Goal: Transaction & Acquisition: Purchase product/service

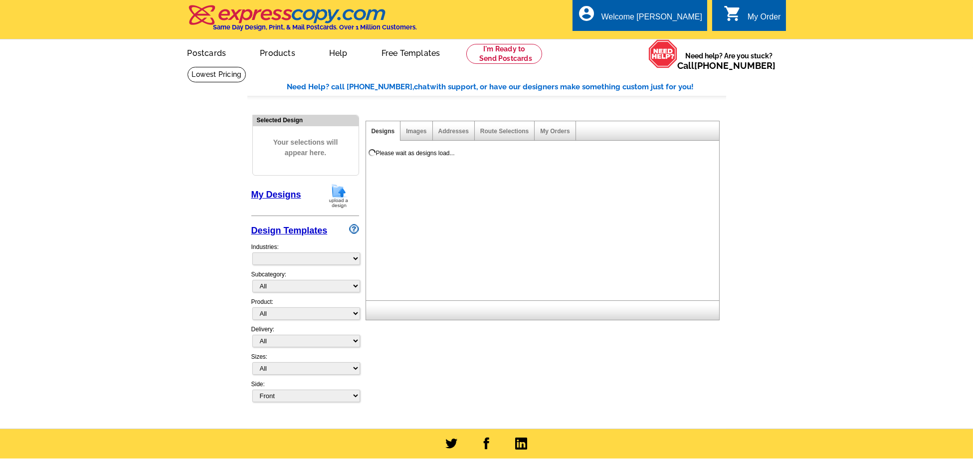
select select "785"
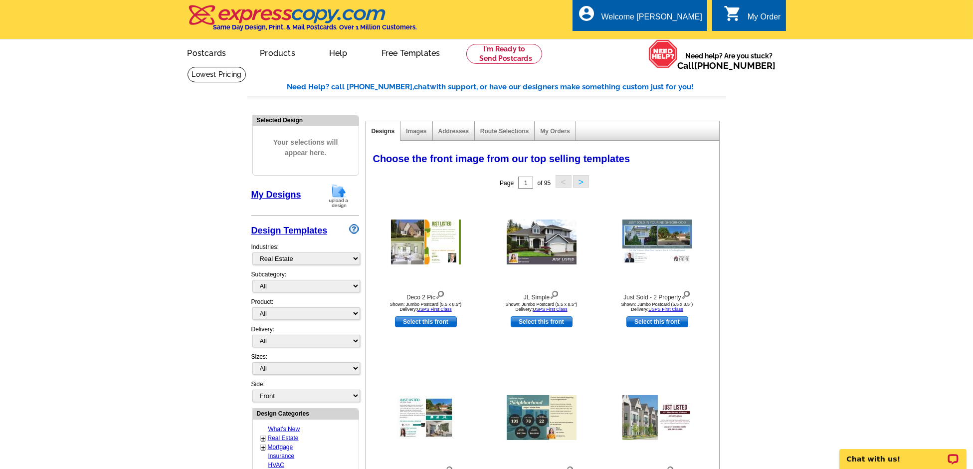
click at [336, 194] on img at bounding box center [339, 195] width 26 height 25
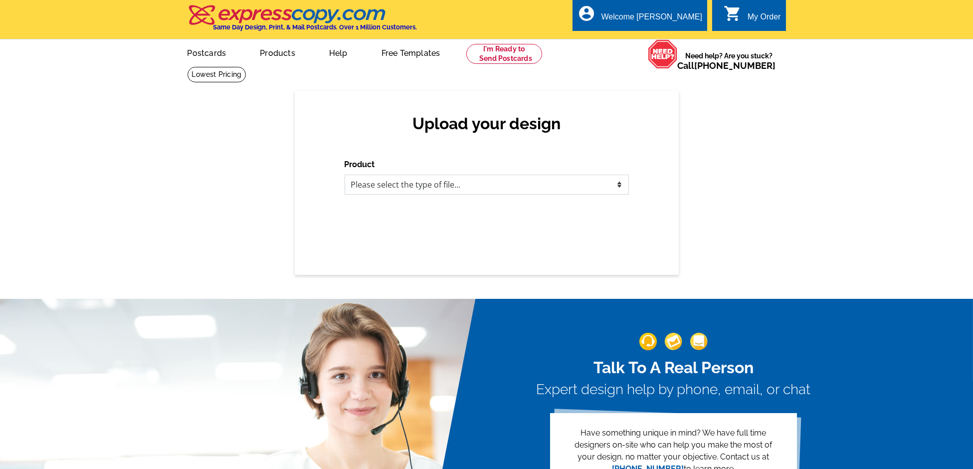
click at [430, 182] on select "Please select the type of file... Postcards Business Cards Letters and flyers G…" at bounding box center [487, 185] width 284 height 20
select select "1"
click at [345, 175] on select "Please select the type of file... Postcards Business Cards Letters and flyers G…" at bounding box center [487, 185] width 284 height 20
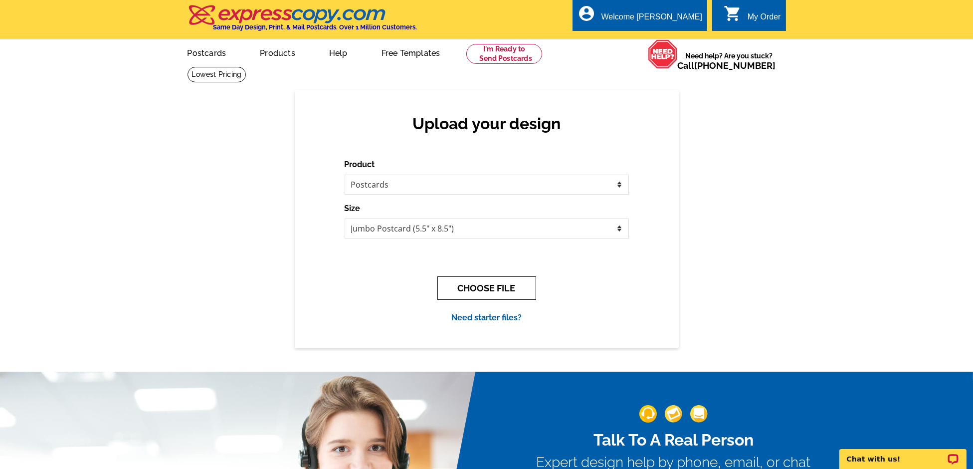
click at [495, 291] on button "CHOOSE FILE" at bounding box center [486, 287] width 99 height 23
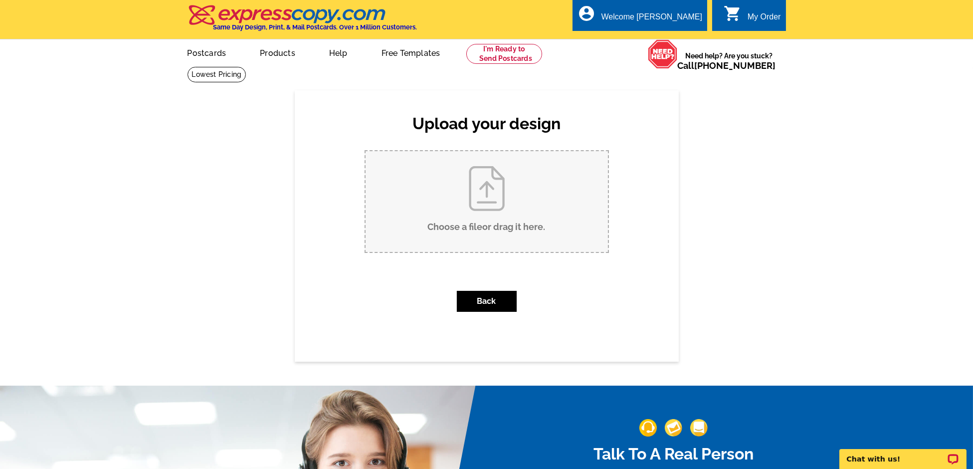
click at [482, 206] on input "Choose a file or drag it here ." at bounding box center [487, 201] width 242 height 101
type input "C:\fakepath\CSR Postcard A (14).pdf"
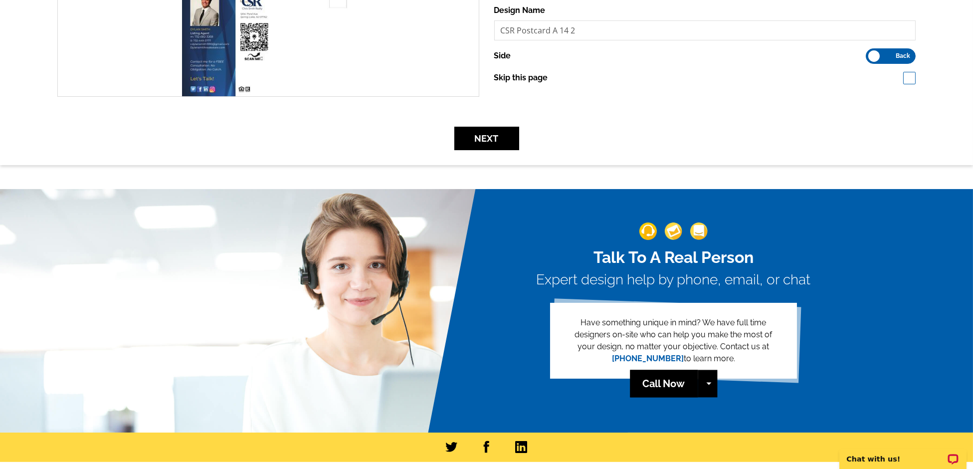
scroll to position [198, 0]
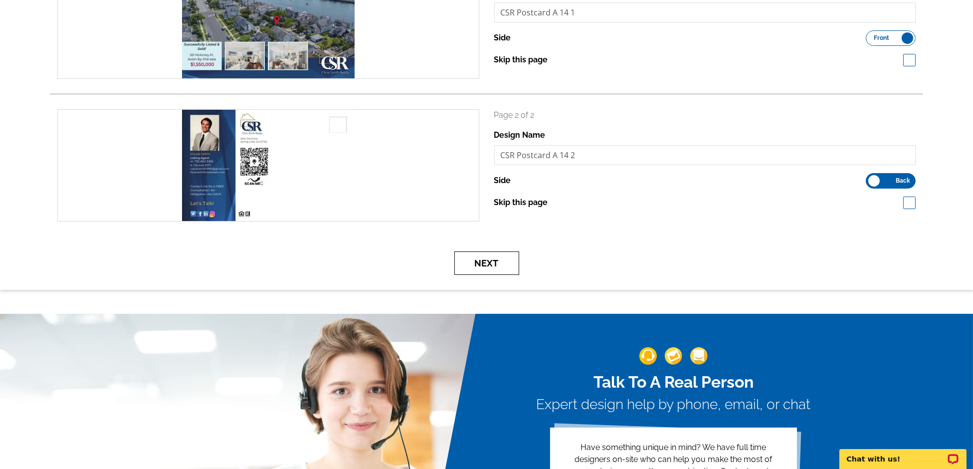
click at [503, 262] on button "Next" at bounding box center [486, 262] width 65 height 23
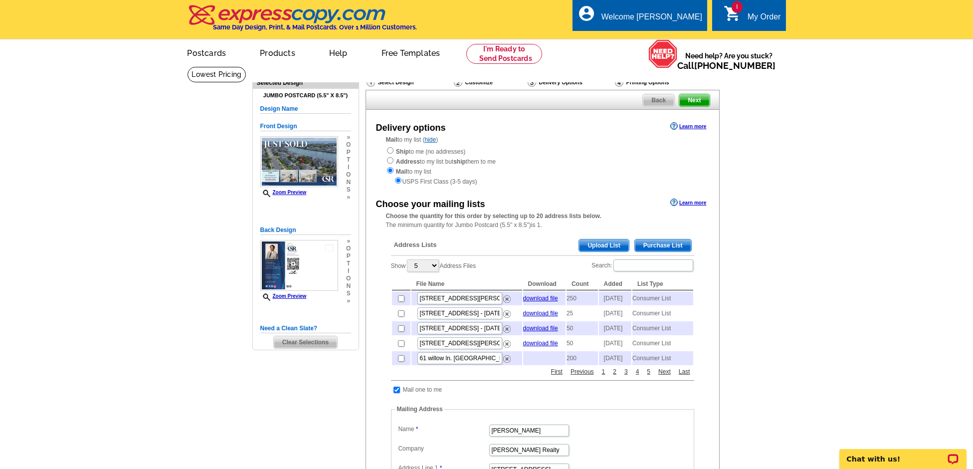
click at [661, 242] on span "Purchase List" at bounding box center [663, 245] width 56 height 12
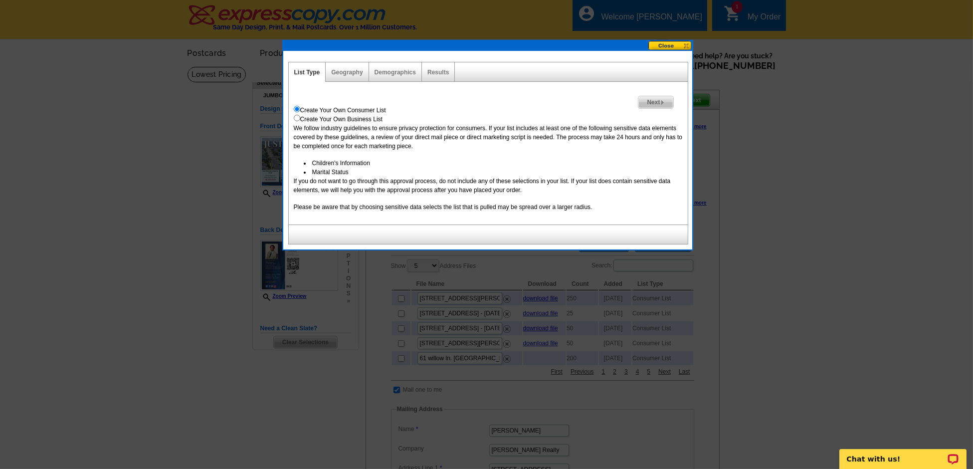
click at [662, 101] on img at bounding box center [662, 102] width 4 height 4
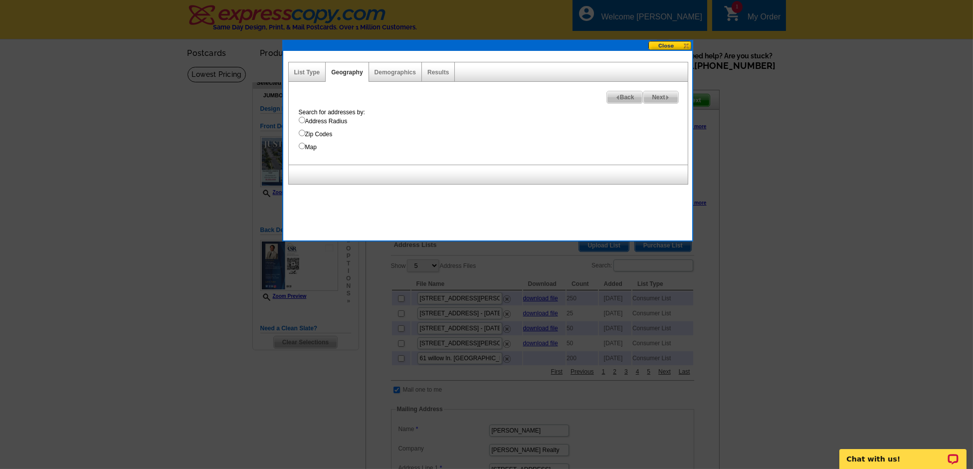
click at [300, 146] on input "Map" at bounding box center [302, 146] width 6 height 6
radio input "true"
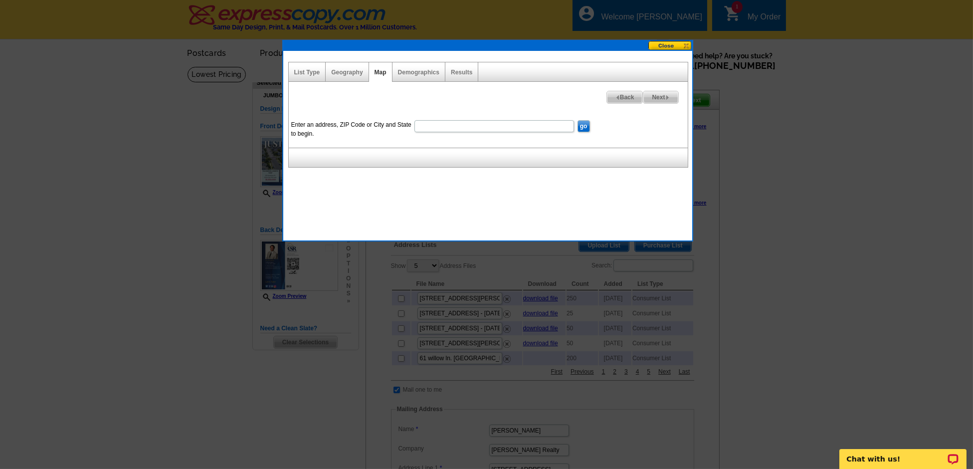
click at [479, 125] on input "Enter an address, ZIP Code or City and State to begin." at bounding box center [494, 126] width 160 height 12
type input "321 Mckinley Ave, avon"
click at [581, 123] on input "go" at bounding box center [584, 126] width 12 height 12
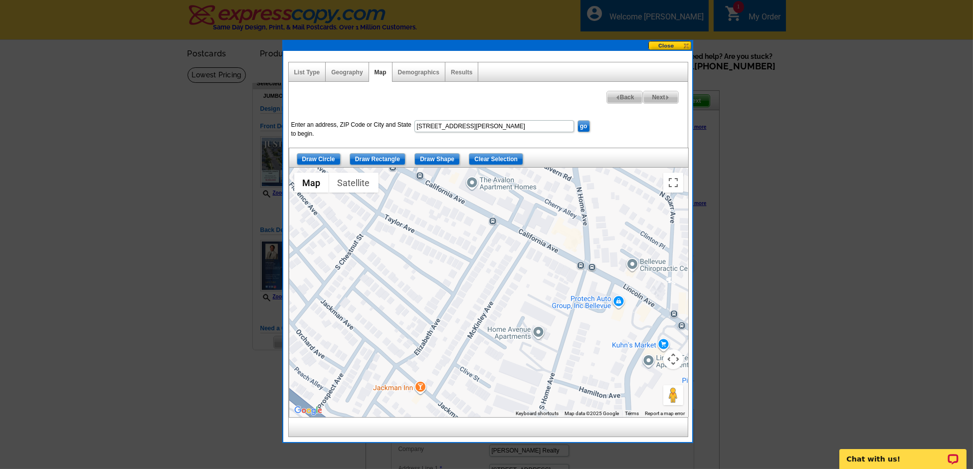
click at [492, 128] on input "321 Mckinley Ave, avon" at bounding box center [494, 126] width 160 height 12
type input "321 Mckinley Ave, avon-by-the-sea"
click at [581, 125] on input "go" at bounding box center [584, 126] width 12 height 12
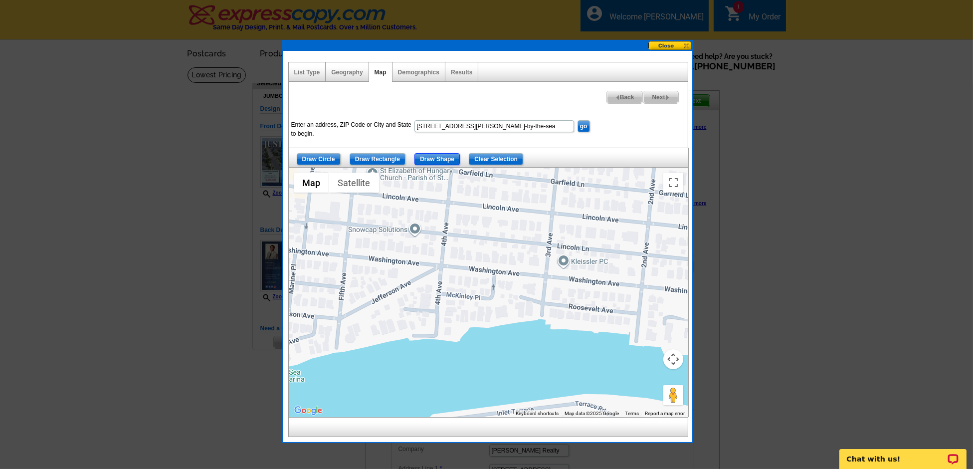
click at [432, 159] on input "Draw Shape" at bounding box center [436, 159] width 45 height 12
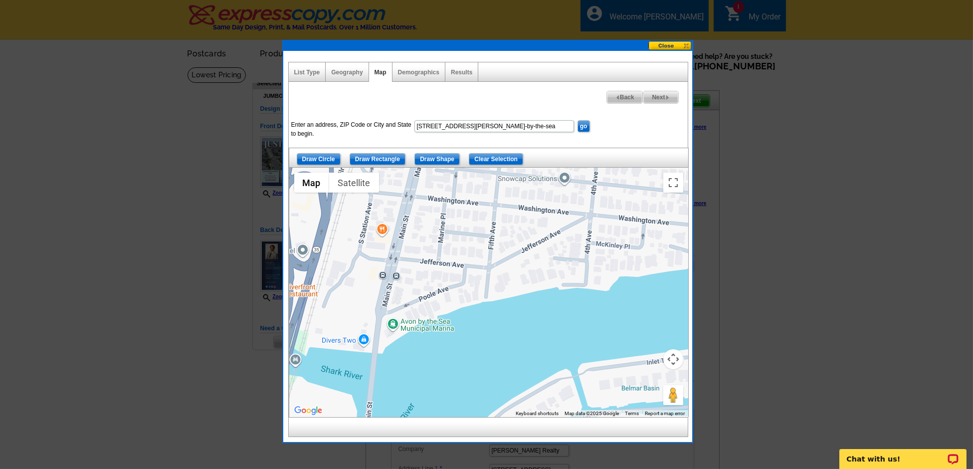
drag, startPoint x: 410, startPoint y: 320, endPoint x: 561, endPoint y: 267, distance: 160.1
click at [561, 267] on div at bounding box center [488, 292] width 399 height 249
click at [414, 199] on div at bounding box center [488, 292] width 399 height 249
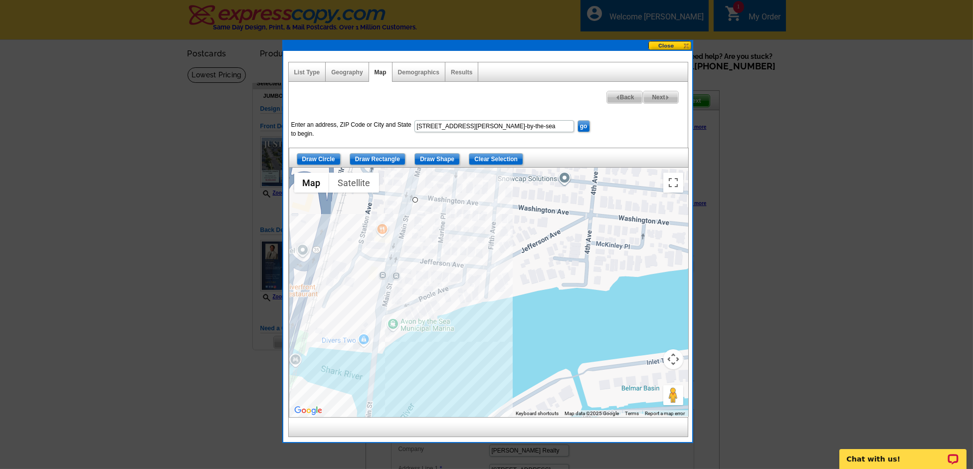
click at [377, 352] on div at bounding box center [488, 292] width 399 height 249
click at [468, 308] on div at bounding box center [488, 292] width 399 height 249
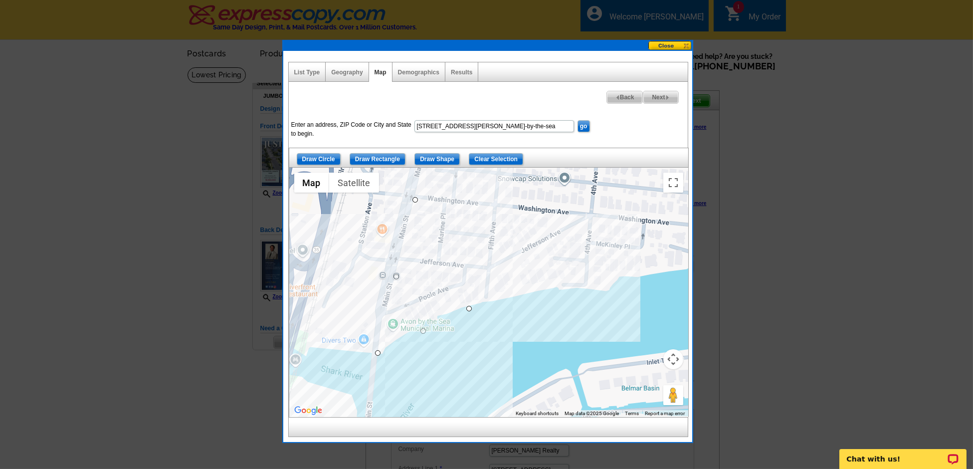
click at [611, 292] on div at bounding box center [488, 292] width 399 height 249
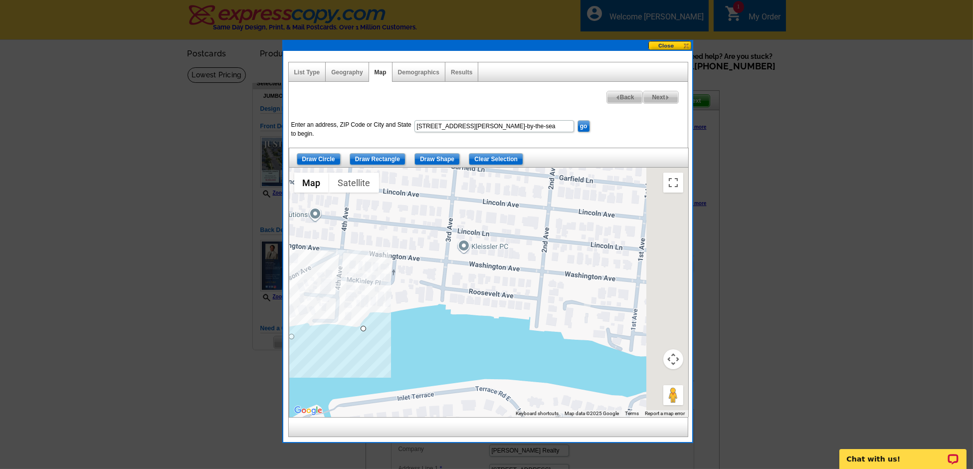
drag, startPoint x: 541, startPoint y: 302, endPoint x: 341, endPoint y: 329, distance: 201.3
click at [341, 329] on div at bounding box center [488, 292] width 399 height 249
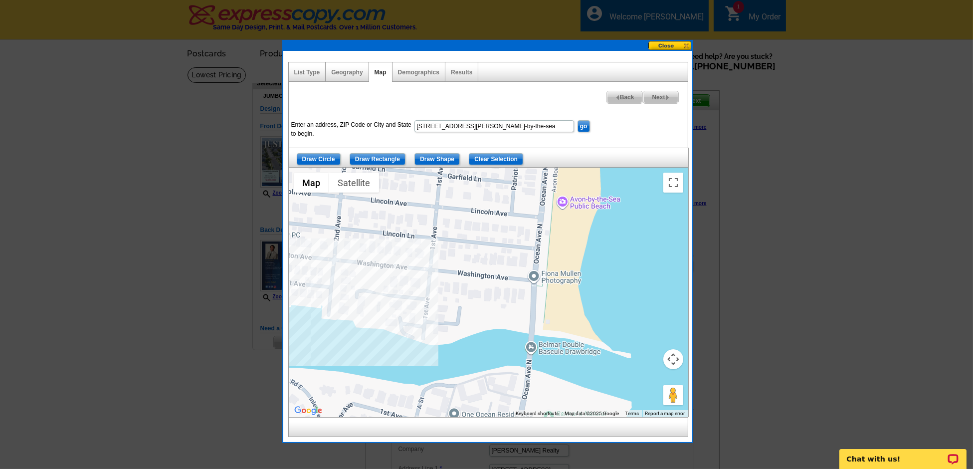
drag, startPoint x: 572, startPoint y: 355, endPoint x: 403, endPoint y: 340, distance: 170.2
click at [403, 340] on div at bounding box center [488, 292] width 399 height 249
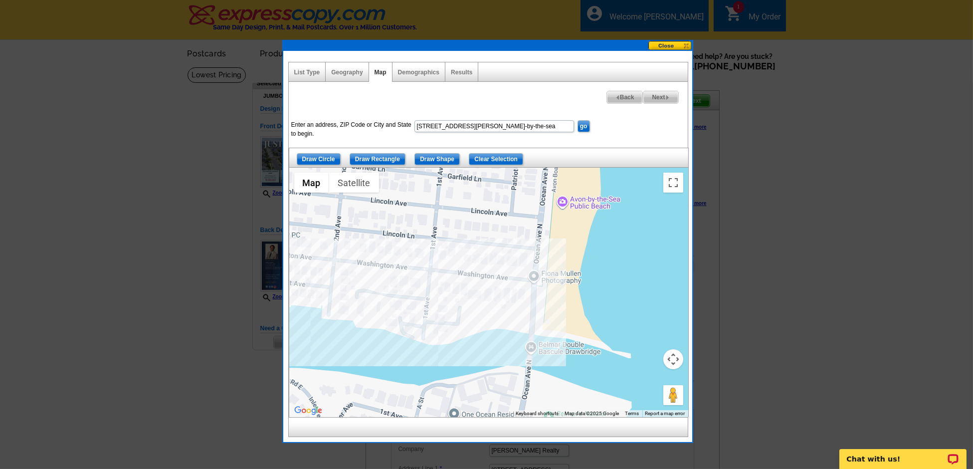
click at [451, 346] on div at bounding box center [488, 292] width 399 height 249
click at [536, 336] on div at bounding box center [488, 292] width 399 height 249
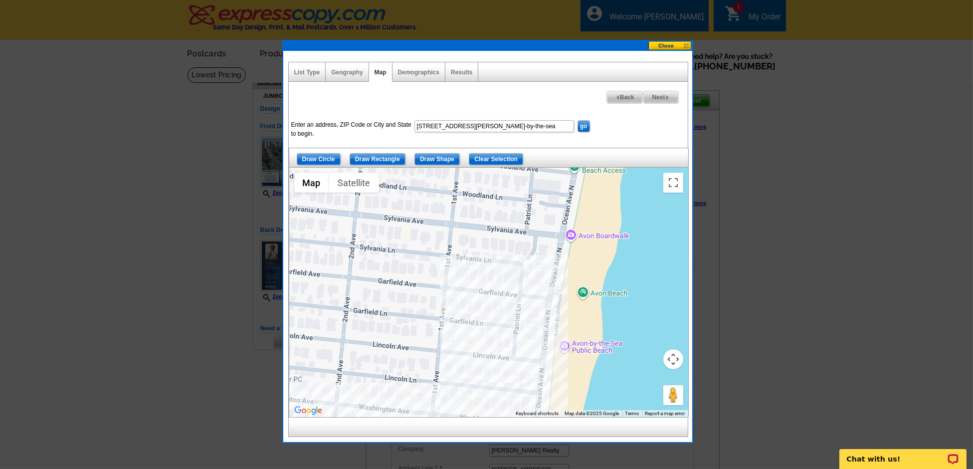
drag, startPoint x: 544, startPoint y: 207, endPoint x: 546, endPoint y: 352, distance: 144.2
click at [546, 352] on div at bounding box center [488, 292] width 399 height 249
click at [547, 293] on div at bounding box center [488, 292] width 399 height 249
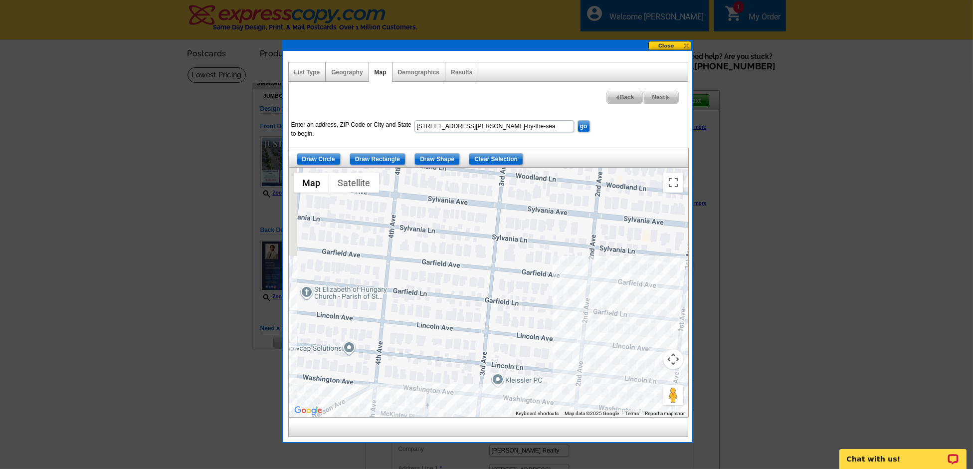
drag, startPoint x: 417, startPoint y: 300, endPoint x: 659, endPoint y: 301, distance: 241.9
click at [659, 301] on div at bounding box center [488, 292] width 399 height 249
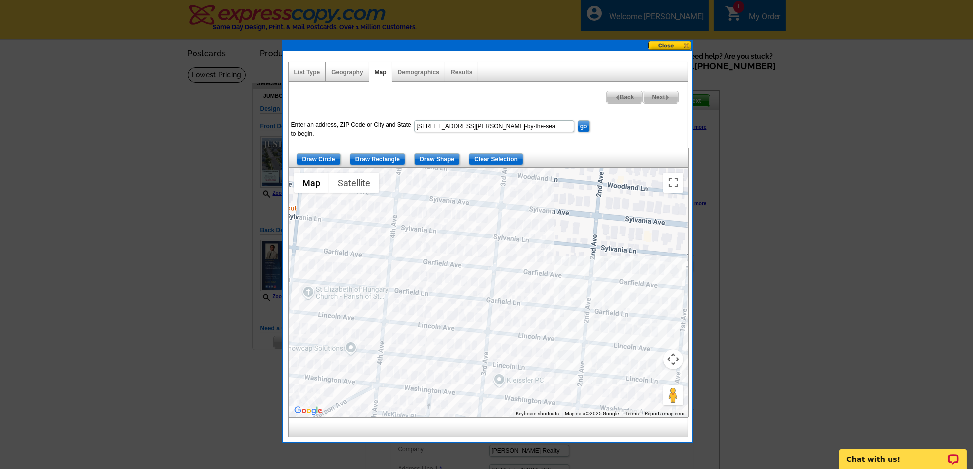
click at [420, 260] on div at bounding box center [488, 292] width 399 height 249
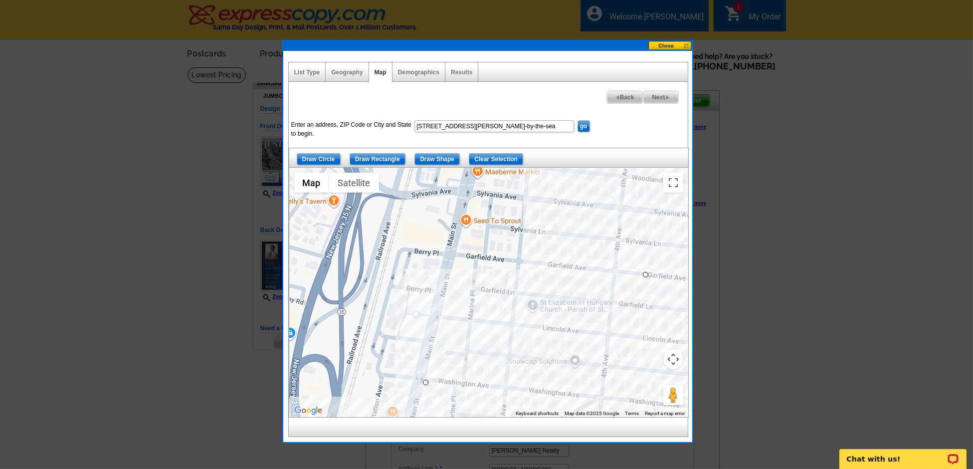
drag, startPoint x: 510, startPoint y: 296, endPoint x: 621, endPoint y: 300, distance: 111.3
click at [621, 300] on div at bounding box center [488, 292] width 399 height 249
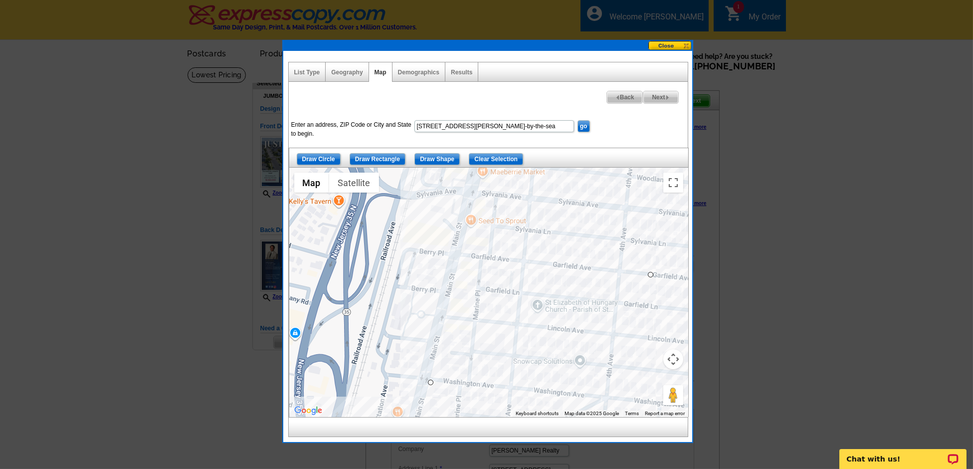
click at [458, 255] on div at bounding box center [488, 292] width 399 height 249
click at [429, 385] on div at bounding box center [488, 292] width 399 height 249
click at [430, 381] on div at bounding box center [488, 292] width 399 height 249
click at [665, 100] on span "Next" at bounding box center [660, 97] width 34 height 12
select select
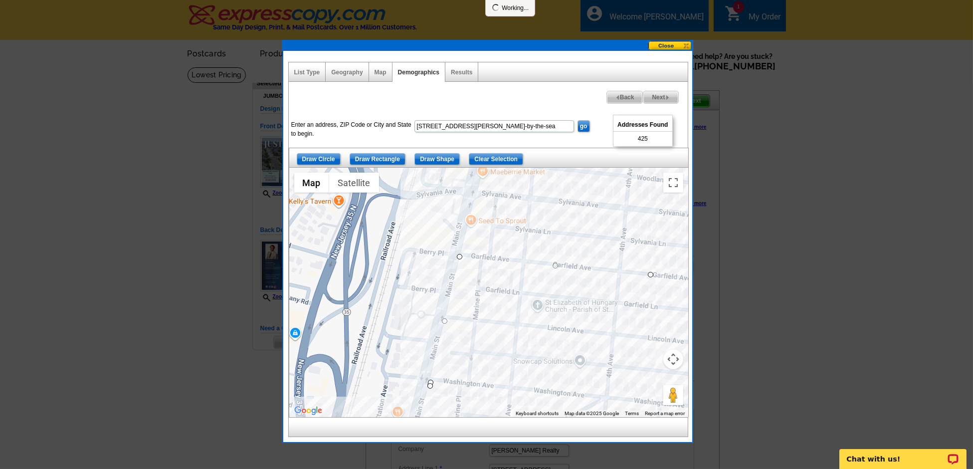
select select
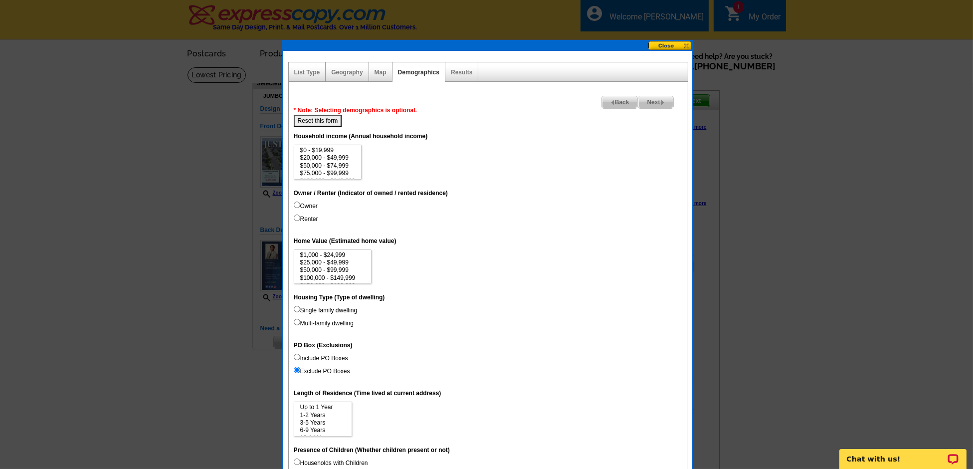
click at [294, 204] on input "Owner" at bounding box center [297, 205] width 6 height 6
radio input "true"
click at [295, 308] on input "Single family dwelling" at bounding box center [297, 309] width 6 height 6
radio input "true"
click at [658, 100] on span "Next" at bounding box center [655, 102] width 34 height 12
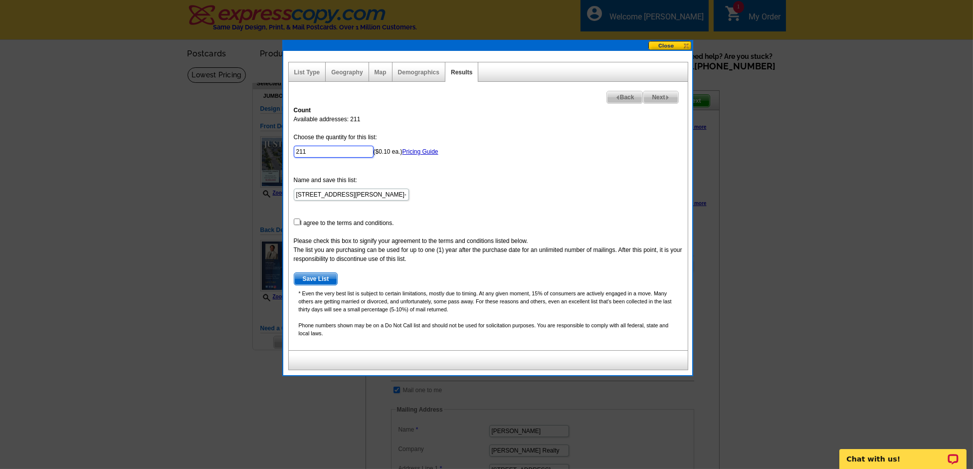
click at [320, 153] on input "211" at bounding box center [334, 152] width 80 height 12
type input "50"
click at [294, 220] on input "checkbox" at bounding box center [297, 221] width 6 height 6
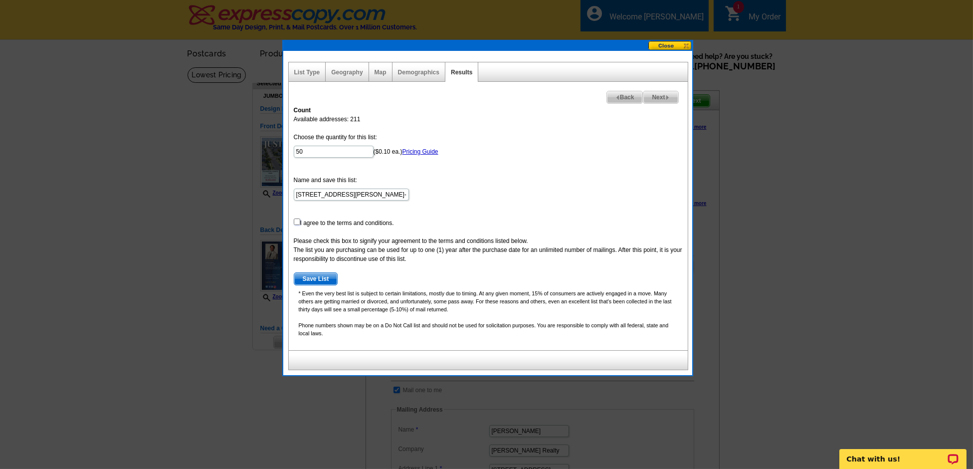
checkbox input "true"
click at [660, 95] on span "Next" at bounding box center [660, 97] width 34 height 12
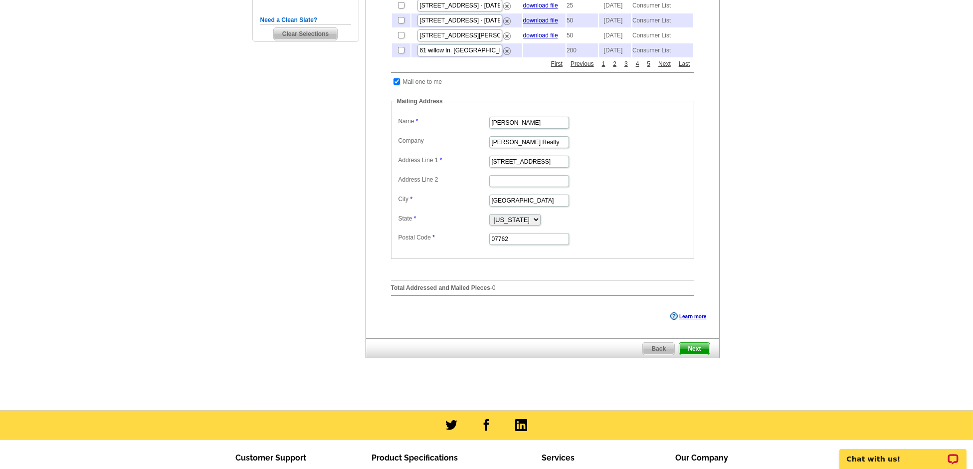
scroll to position [398, 0]
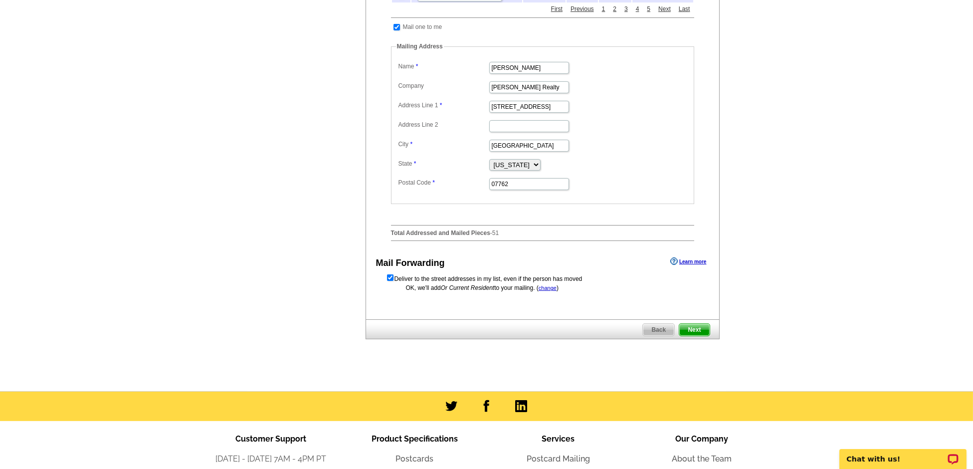
scroll to position [365, 0]
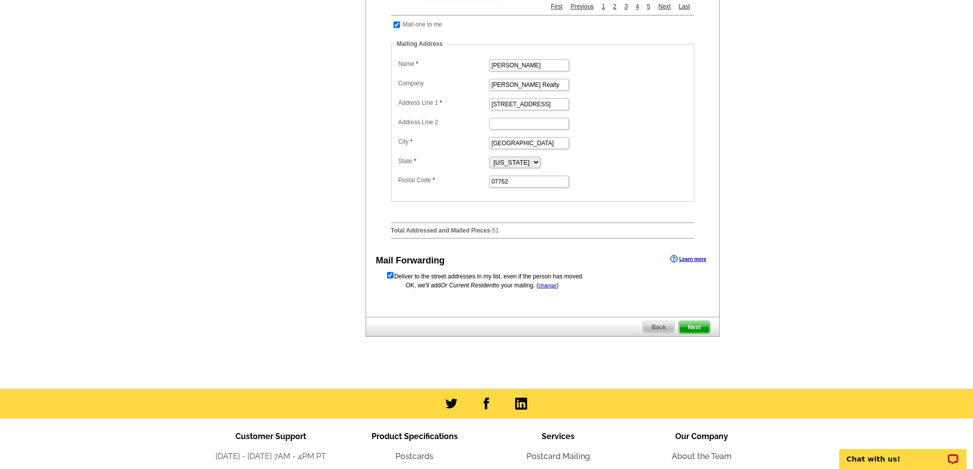
click at [699, 333] on span "Next" at bounding box center [694, 327] width 30 height 12
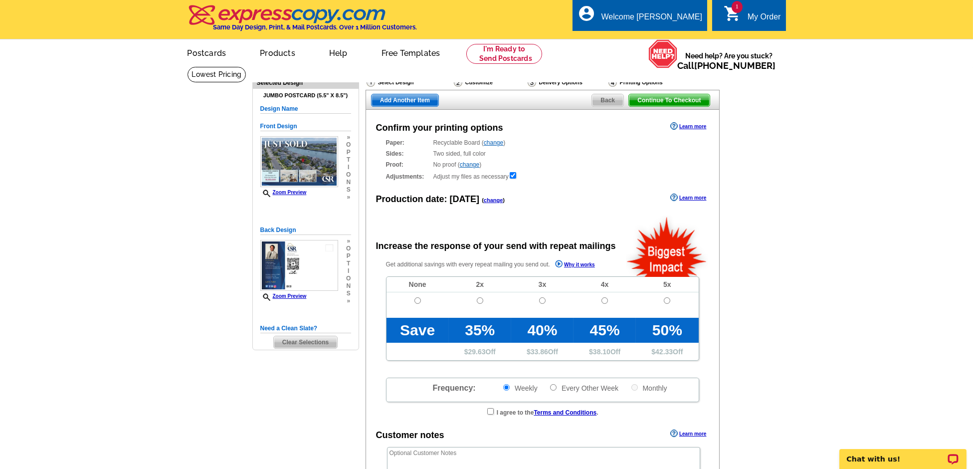
radio input "false"
click at [416, 300] on input "radio" at bounding box center [417, 300] width 6 height 6
radio input "true"
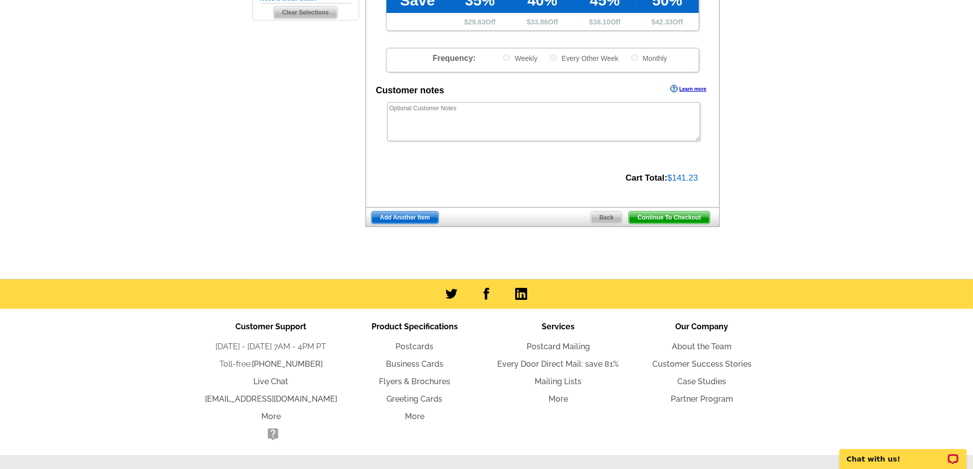
scroll to position [330, 0]
click at [686, 215] on span "Continue To Checkout" at bounding box center [669, 217] width 80 height 12
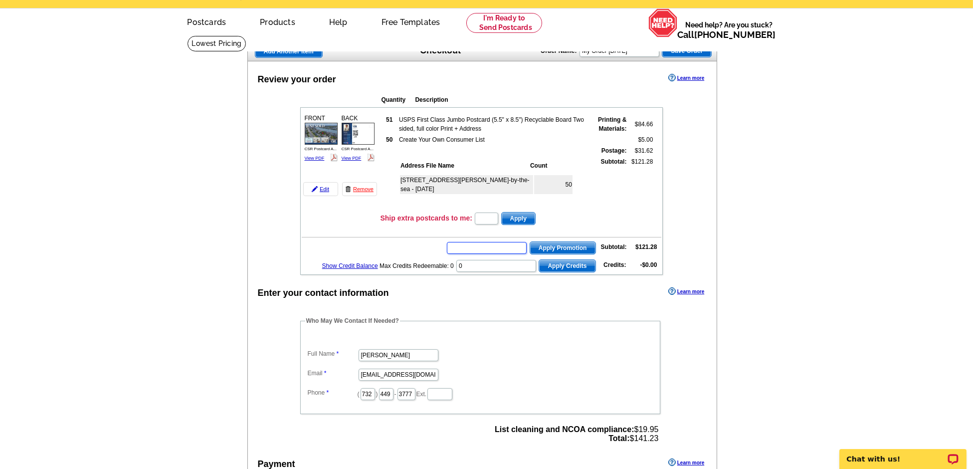
click at [504, 249] on input "text" at bounding box center [487, 248] width 80 height 12
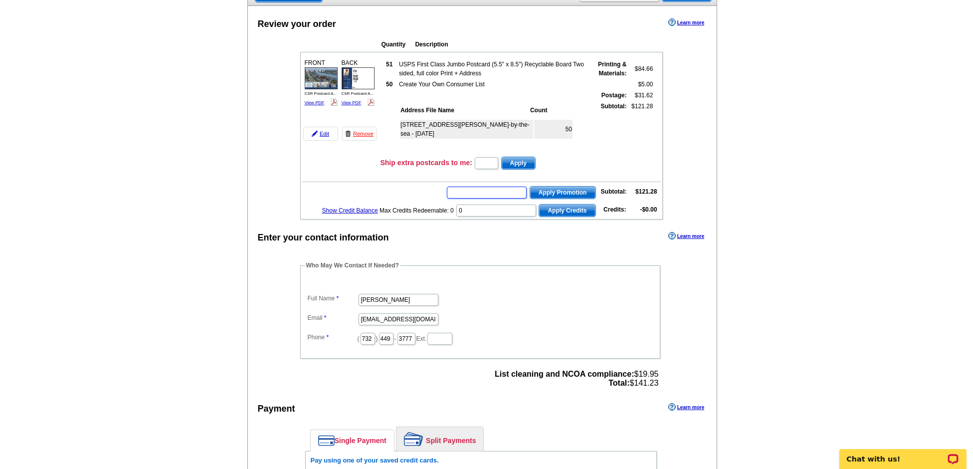
scroll to position [87, 0]
click at [393, 295] on input "Anita Rothery" at bounding box center [399, 299] width 80 height 12
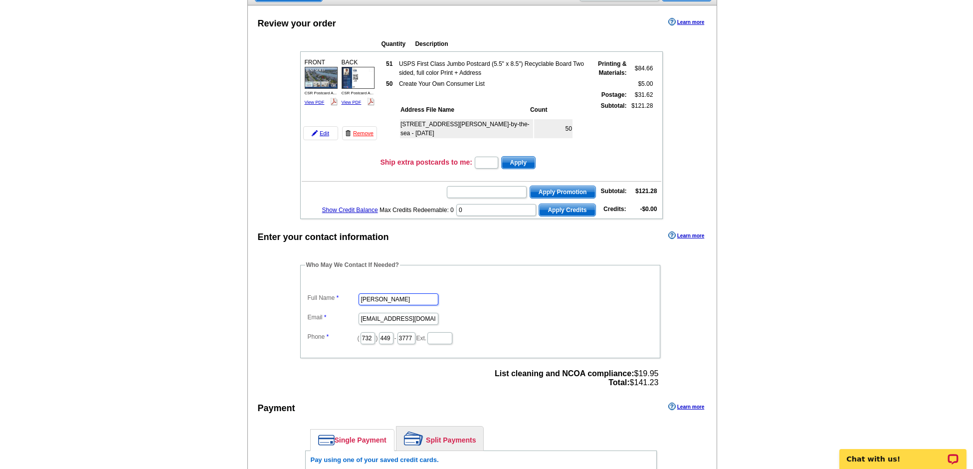
click at [393, 295] on input "Anita Rothery" at bounding box center [399, 299] width 80 height 12
type input "[PERSON_NAME]"
click at [395, 313] on input "anitarothery@yahoo.com" at bounding box center [399, 319] width 80 height 12
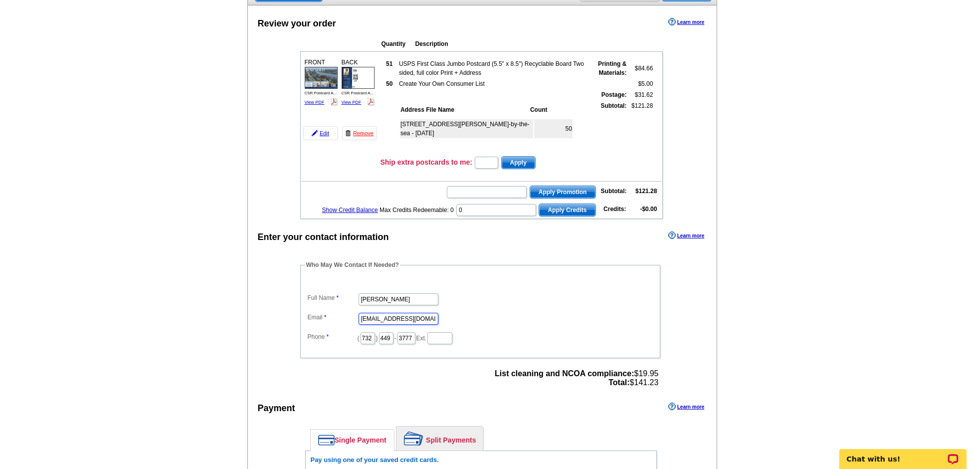
click at [395, 313] on input "anitarothery@yahoo.com" at bounding box center [399, 319] width 80 height 12
type input "[EMAIL_ADDRESS][DOMAIN_NAME]"
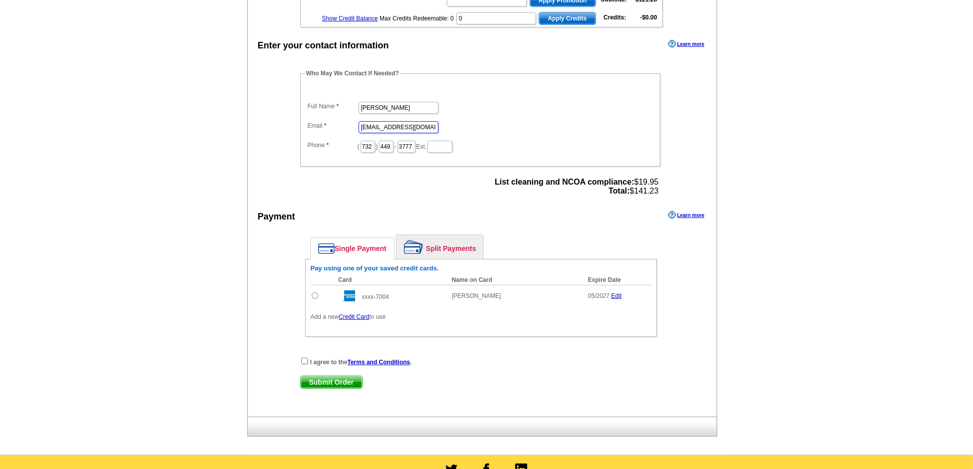
scroll to position [301, 0]
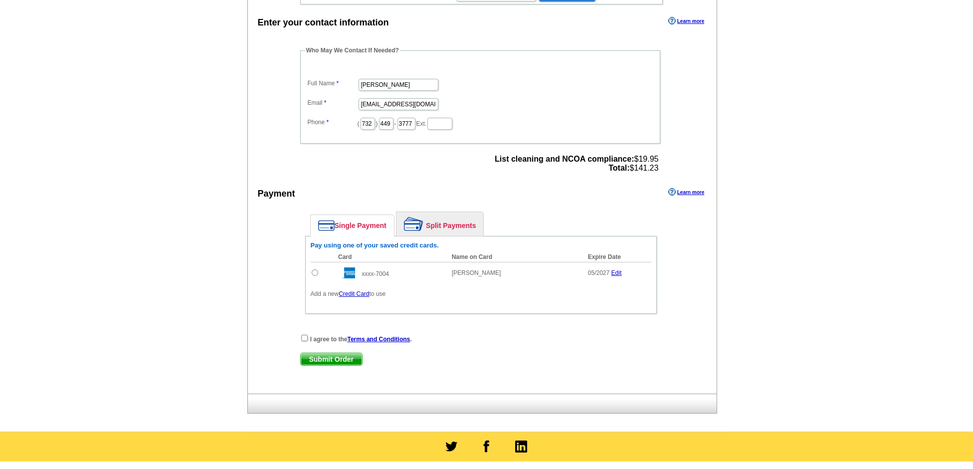
click at [314, 269] on input "radio" at bounding box center [315, 272] width 6 height 6
radio input "true"
click at [303, 335] on input "checkbox" at bounding box center [304, 338] width 6 height 6
checkbox input "true"
click at [338, 353] on span "Submit Order" at bounding box center [331, 359] width 61 height 12
